Goal: Browse casually

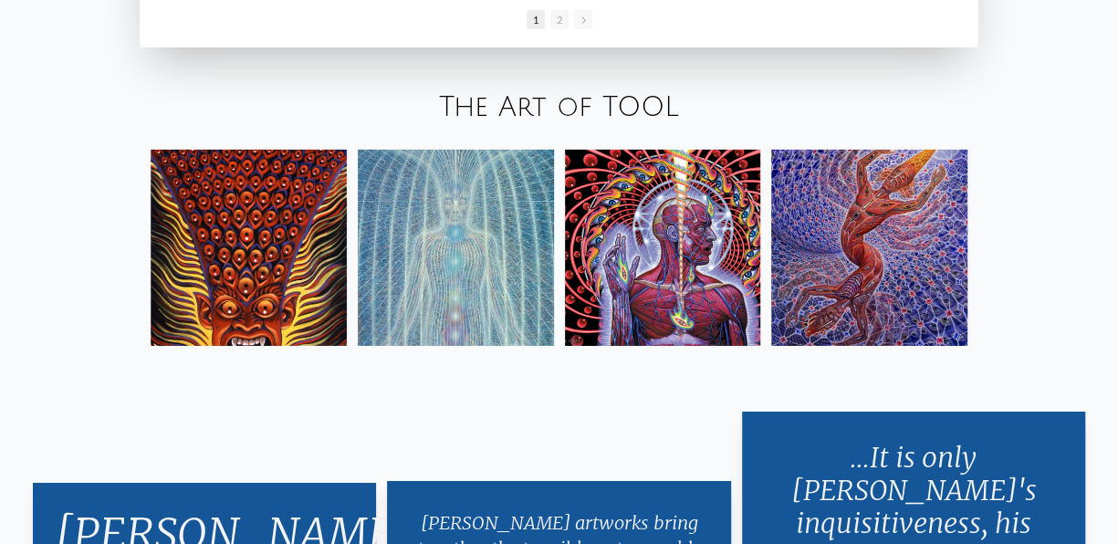
scroll to position [2758, 0]
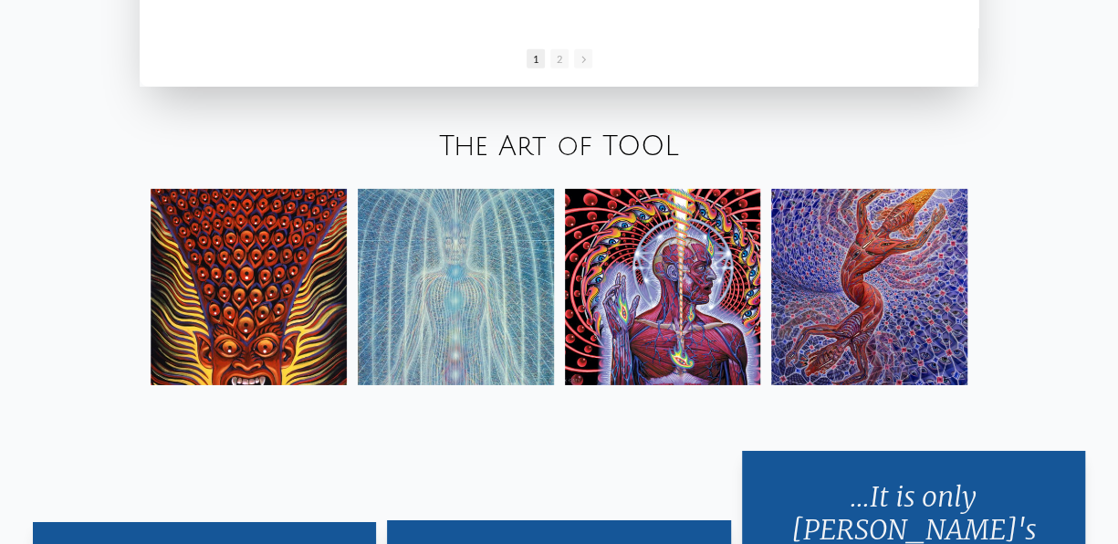
click at [696, 291] on img at bounding box center [663, 287] width 196 height 196
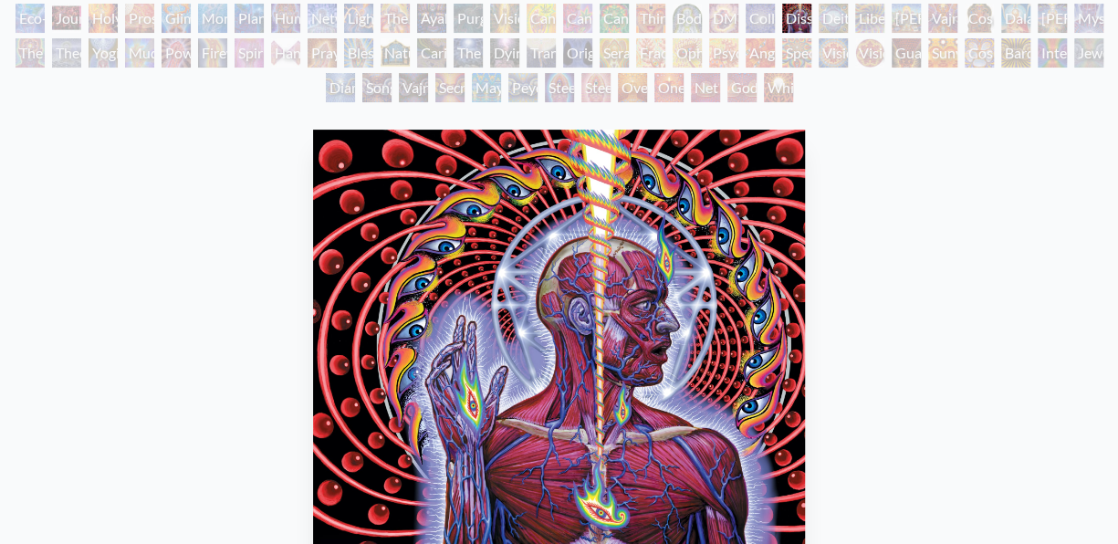
click at [603, 263] on img "82 / 133" at bounding box center [558, 347] width 491 height 435
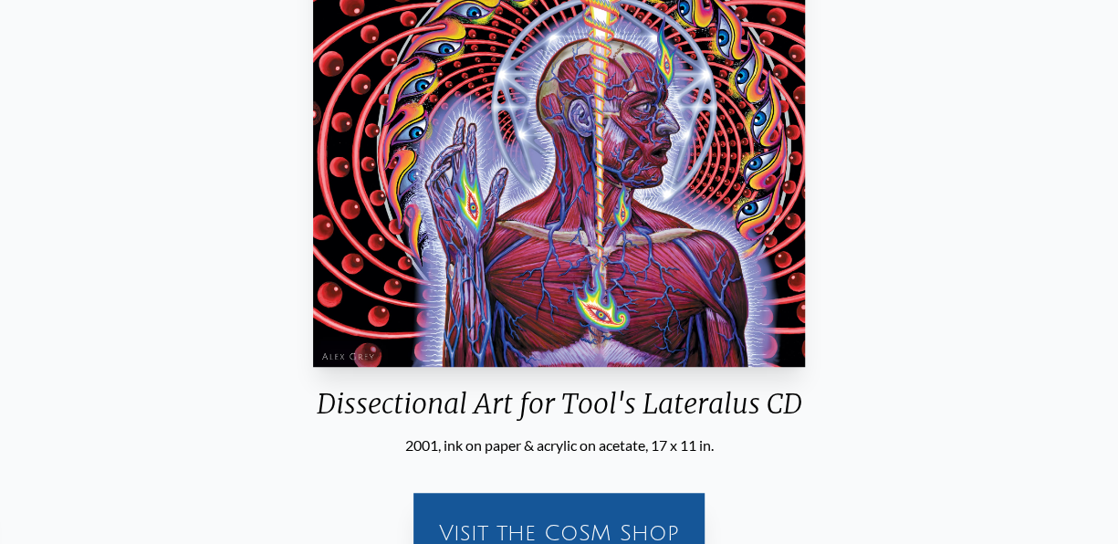
scroll to position [456, 0]
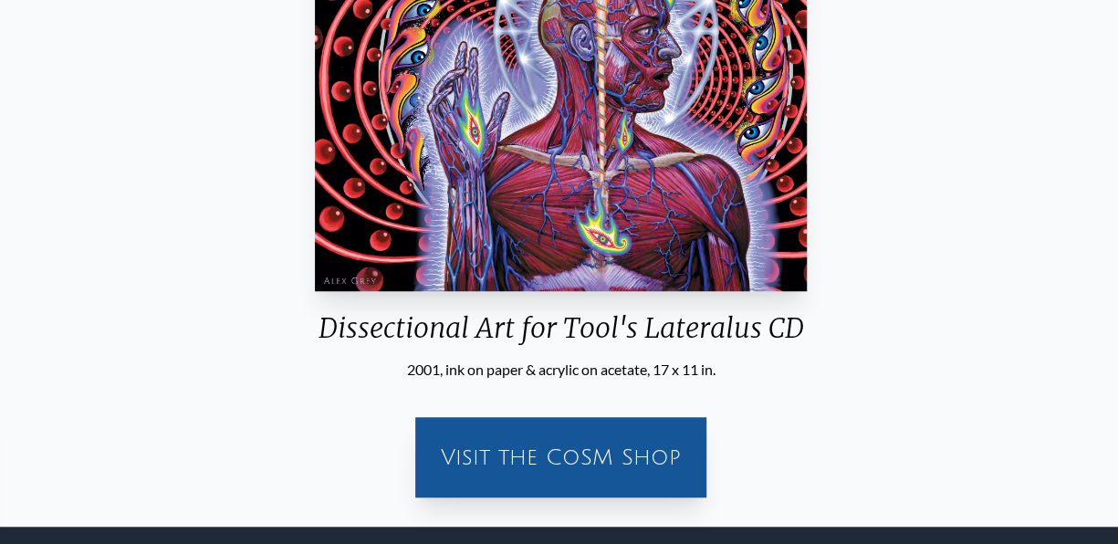
click at [713, 266] on img "82 / 133" at bounding box center [560, 73] width 491 height 435
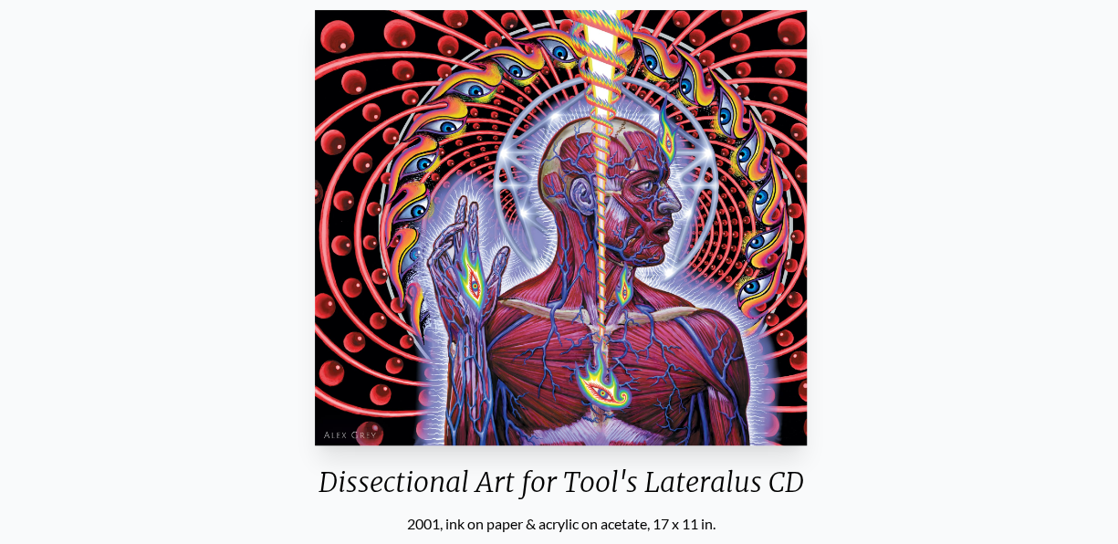
scroll to position [274, 0]
